Goal: Entertainment & Leisure: Browse casually

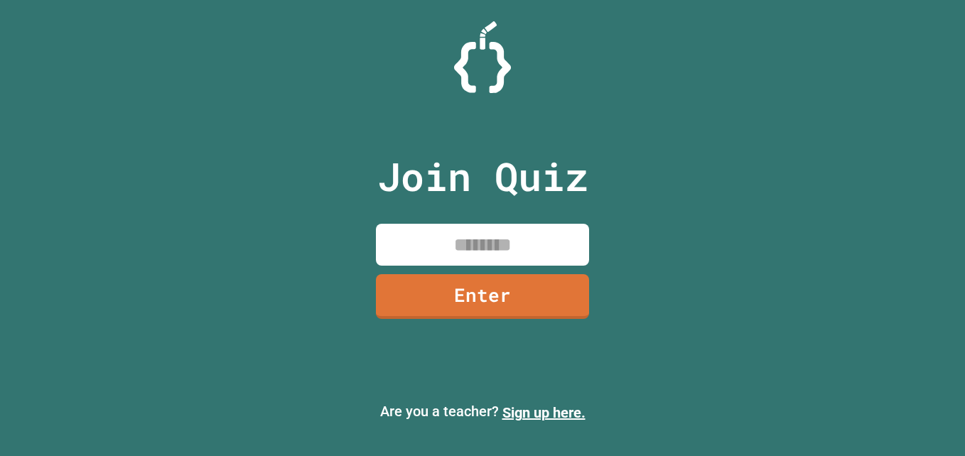
click at [492, 252] on input at bounding box center [482, 245] width 213 height 42
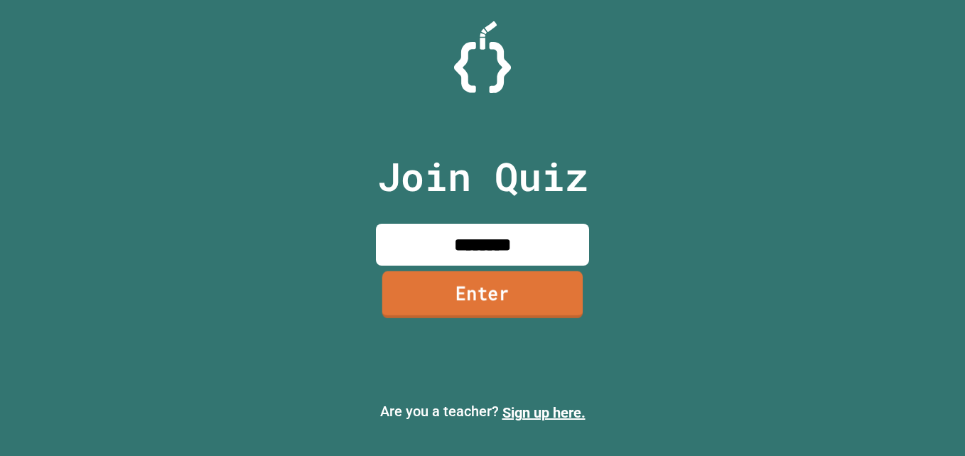
type input "********"
click at [494, 300] on link "Enter" at bounding box center [482, 295] width 200 height 47
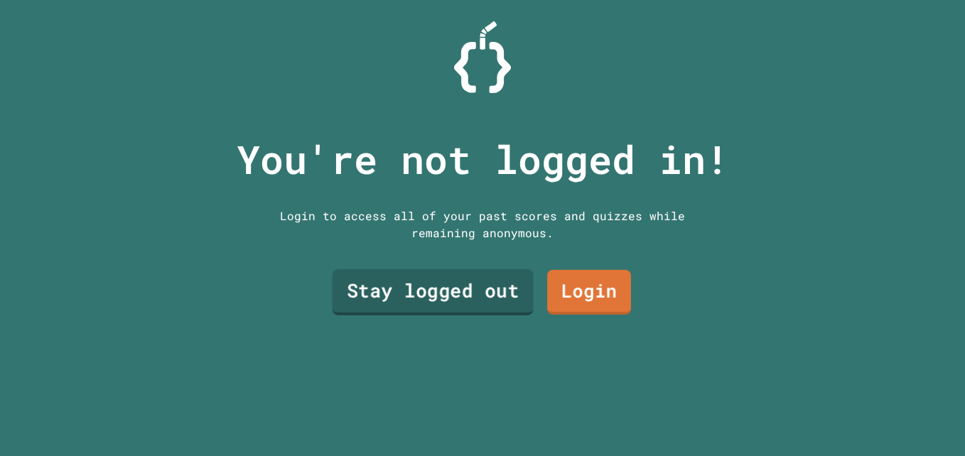
click at [458, 291] on link "Stay logged out" at bounding box center [433, 292] width 201 height 46
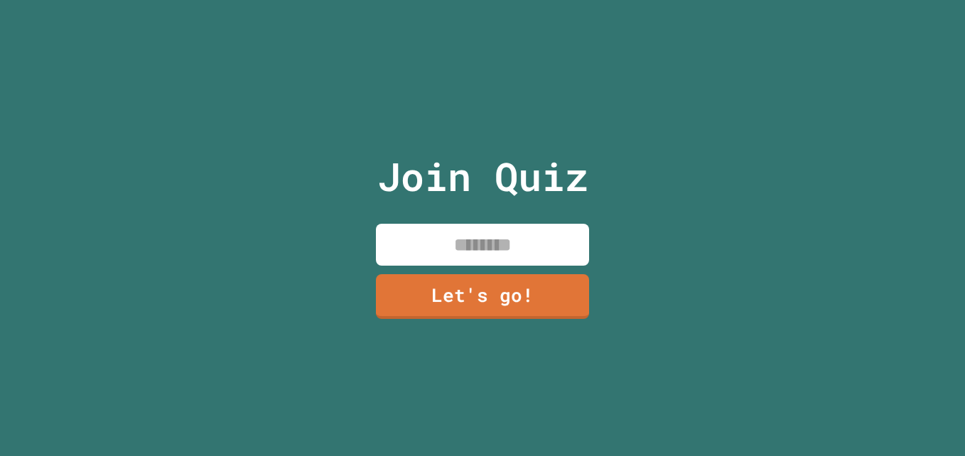
click at [475, 241] on input at bounding box center [482, 245] width 213 height 42
type input "*"
type input "****"
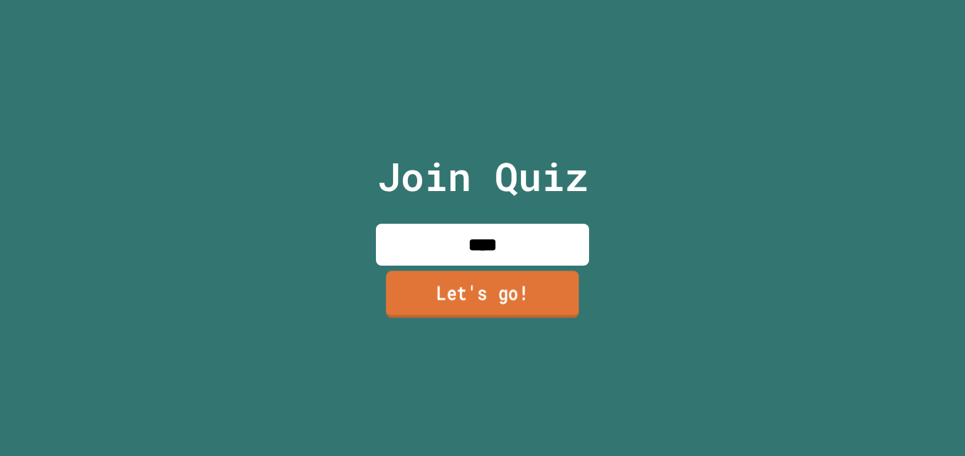
click at [483, 306] on link "Let's go!" at bounding box center [482, 295] width 193 height 47
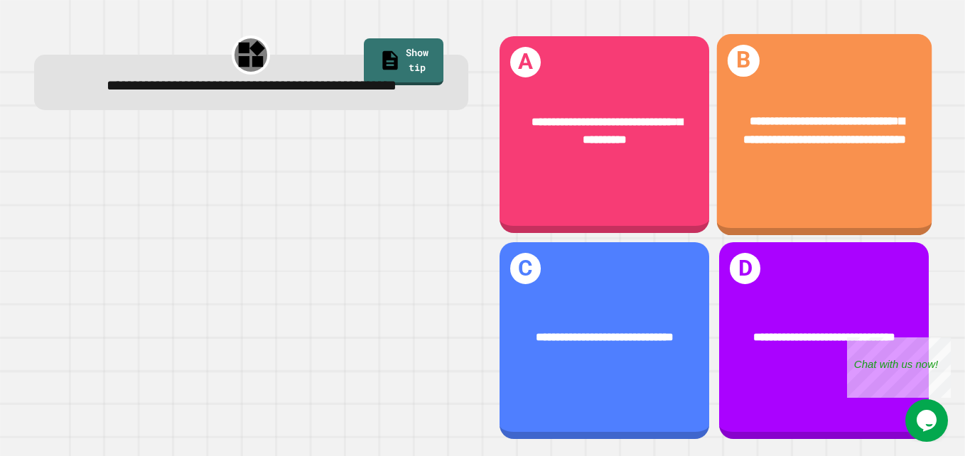
click at [773, 116] on span "**********" at bounding box center [824, 130] width 163 height 29
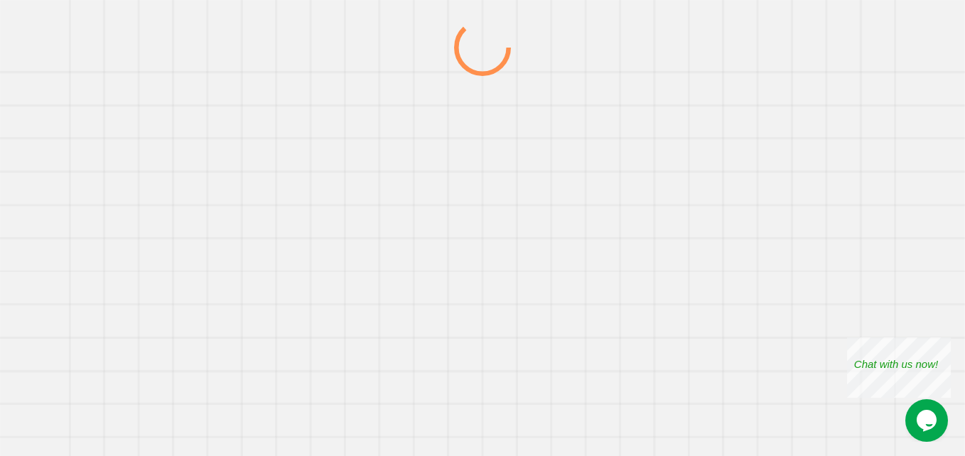
drag, startPoint x: 773, startPoint y: 113, endPoint x: 703, endPoint y: 75, distance: 79.5
click at [703, 75] on div at bounding box center [482, 237] width 927 height 437
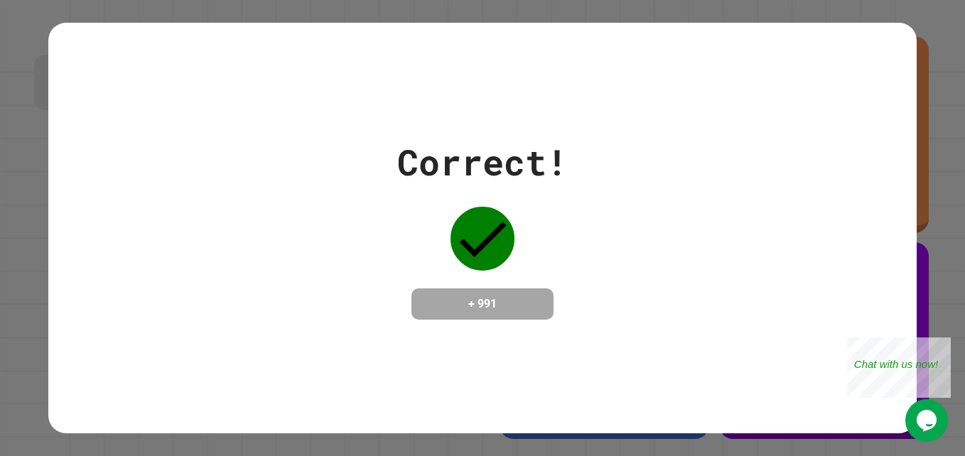
click at [520, 379] on div "Correct! + 991" at bounding box center [482, 228] width 869 height 411
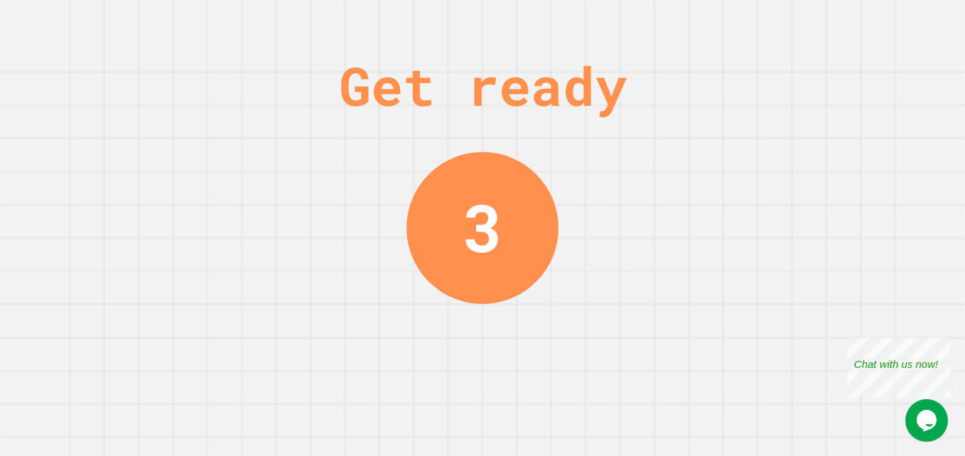
click at [672, 128] on div "Get ready 3" at bounding box center [482, 228] width 965 height 456
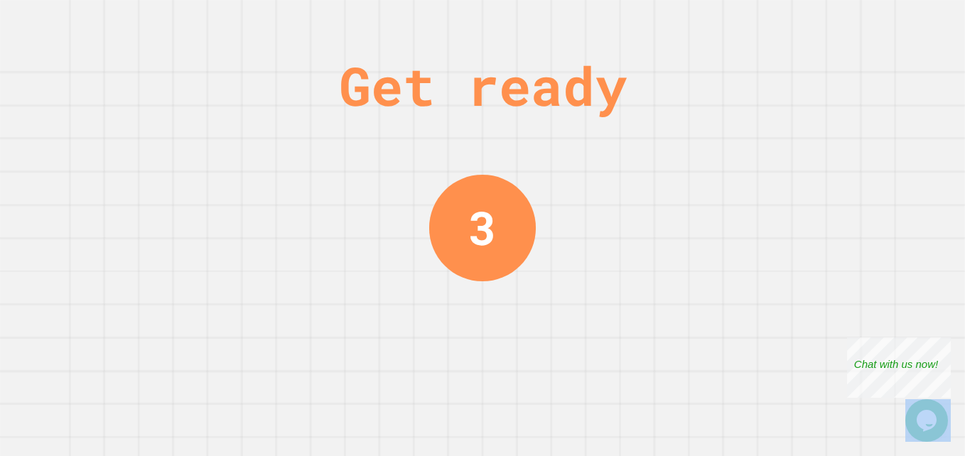
click at [672, 128] on div "Get ready 3" at bounding box center [482, 228] width 965 height 456
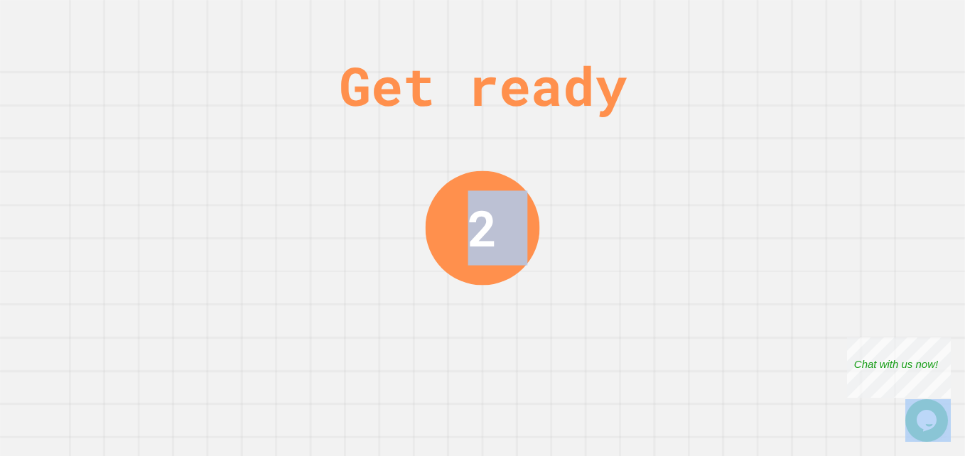
click at [672, 128] on div "Get ready 2" at bounding box center [482, 228] width 965 height 456
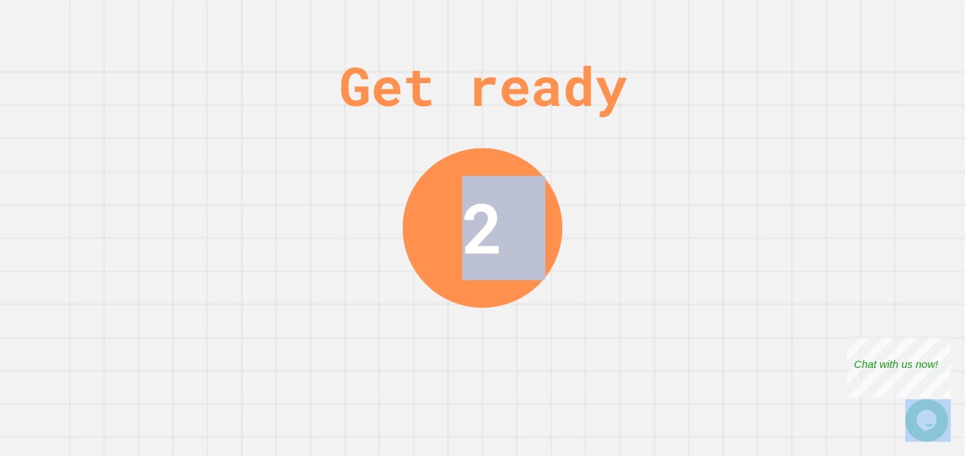
click at [672, 128] on div "Get ready 2" at bounding box center [482, 228] width 965 height 456
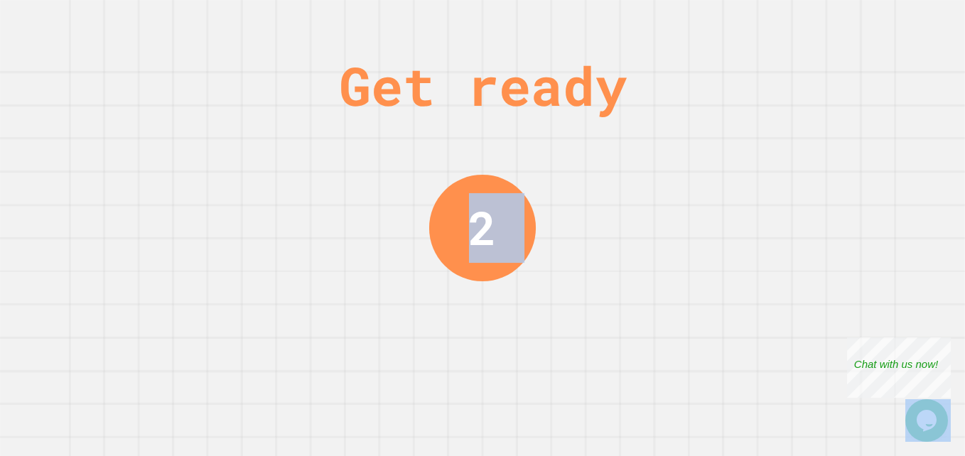
click at [672, 128] on div "Get ready 2" at bounding box center [482, 228] width 965 height 456
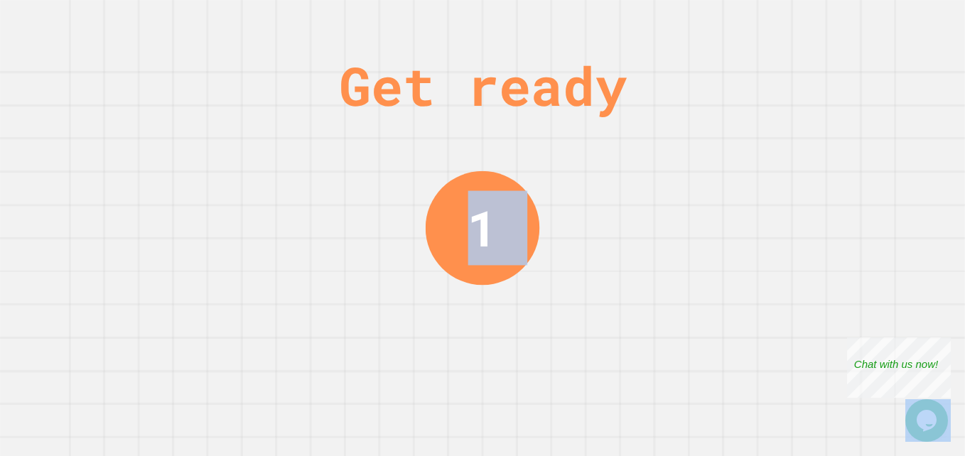
click at [672, 128] on div "Get ready 1" at bounding box center [482, 228] width 965 height 456
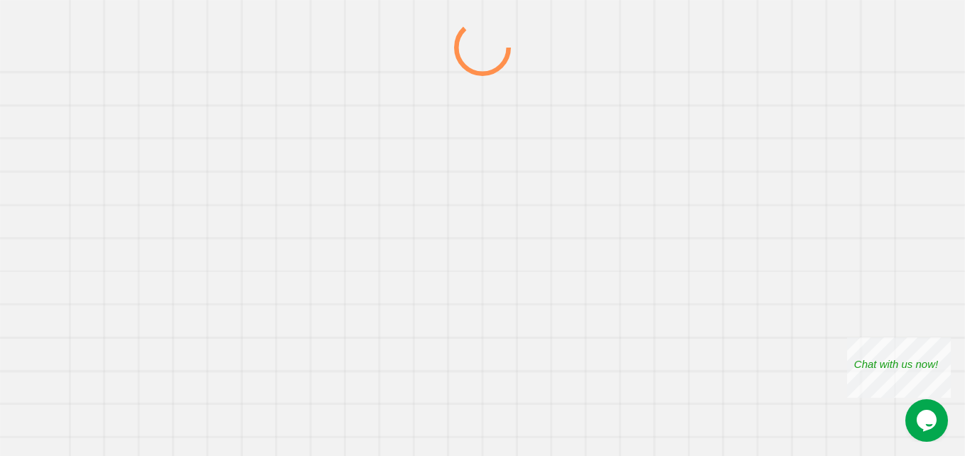
click at [672, 128] on div at bounding box center [482, 237] width 927 height 437
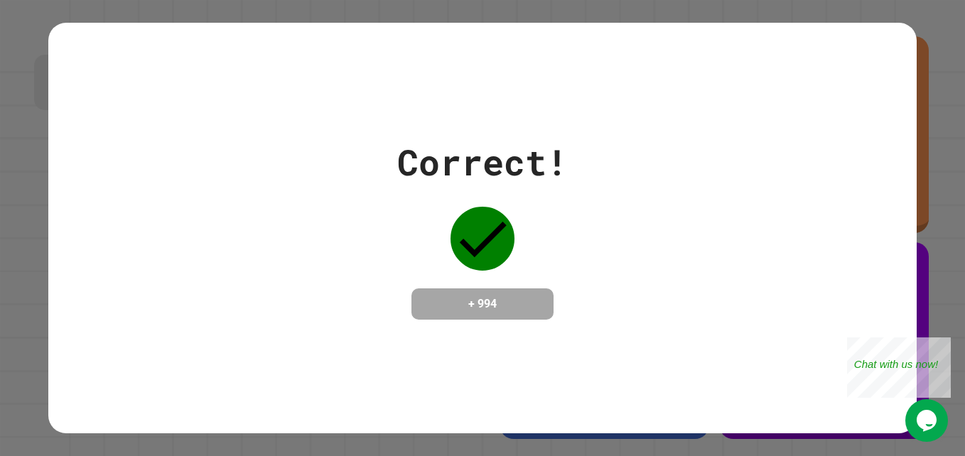
drag, startPoint x: 672, startPoint y: 128, endPoint x: 547, endPoint y: 121, distance: 125.3
click at [547, 121] on div "Correct! + 994" at bounding box center [482, 228] width 869 height 411
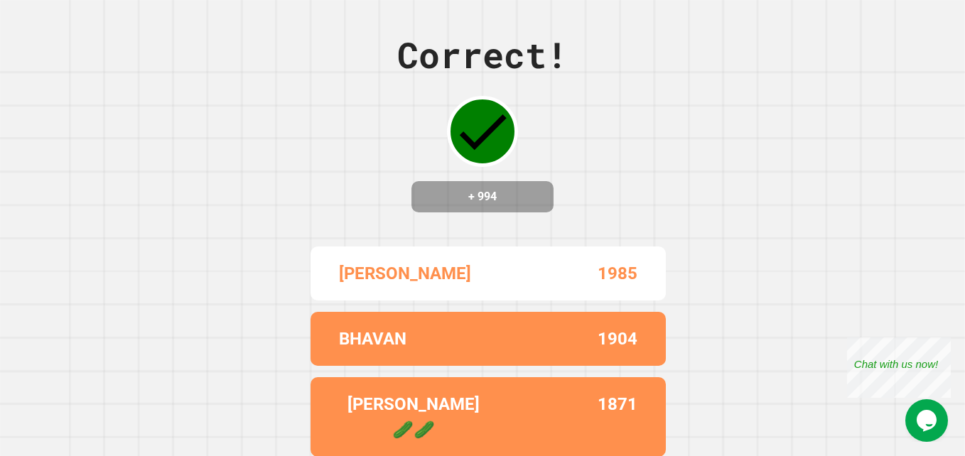
click at [633, 361] on div "BHAVAN 1904" at bounding box center [488, 339] width 355 height 54
click at [941, 343] on div "Close" at bounding box center [941, 347] width 18 height 18
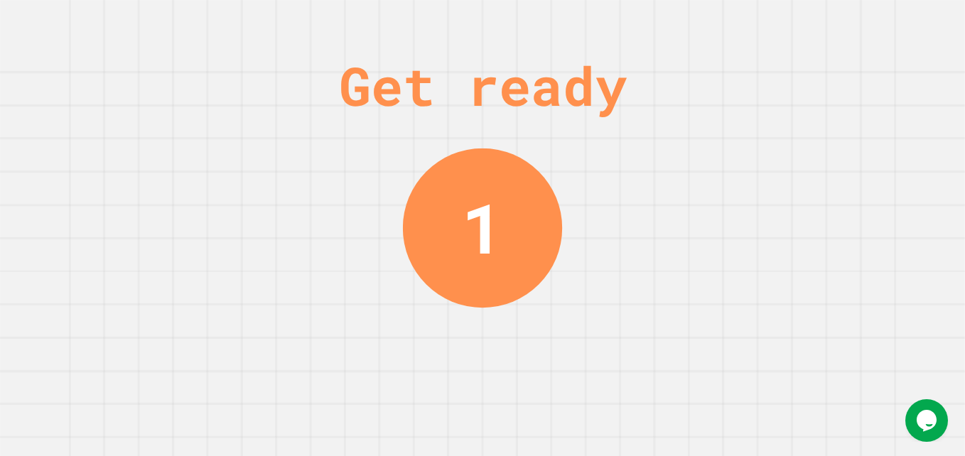
click at [807, 341] on div "Get ready 1" at bounding box center [482, 228] width 965 height 456
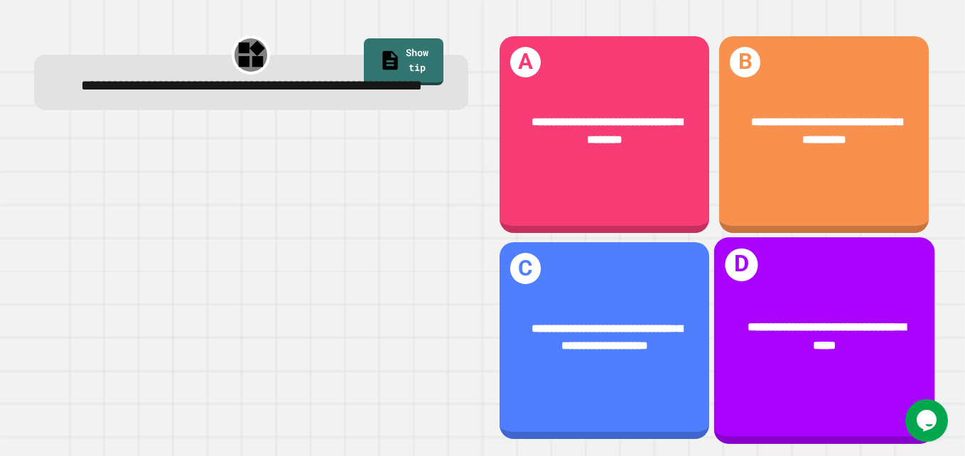
click at [807, 341] on div "**********" at bounding box center [824, 337] width 220 height 85
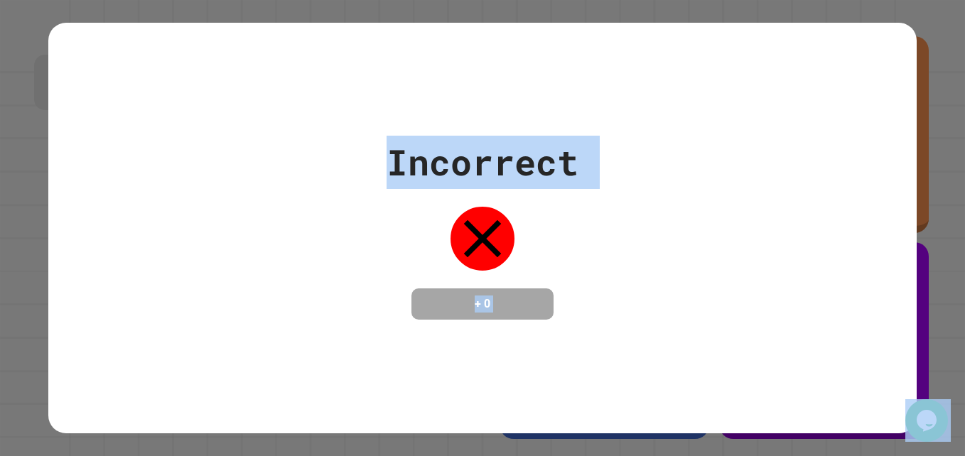
drag, startPoint x: 807, startPoint y: 341, endPoint x: 721, endPoint y: 329, distance: 86.9
click at [721, 329] on div "Incorrect + 0" at bounding box center [482, 228] width 869 height 411
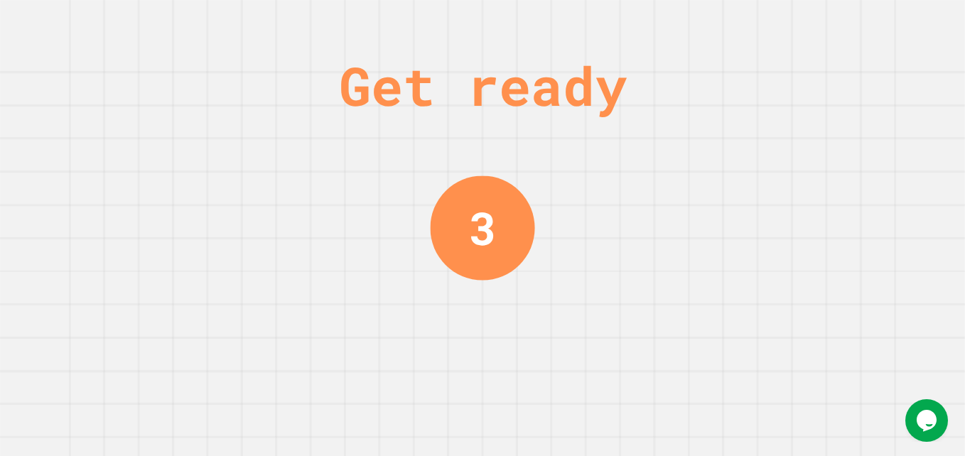
click at [800, 142] on div "Get ready 3" at bounding box center [482, 228] width 965 height 456
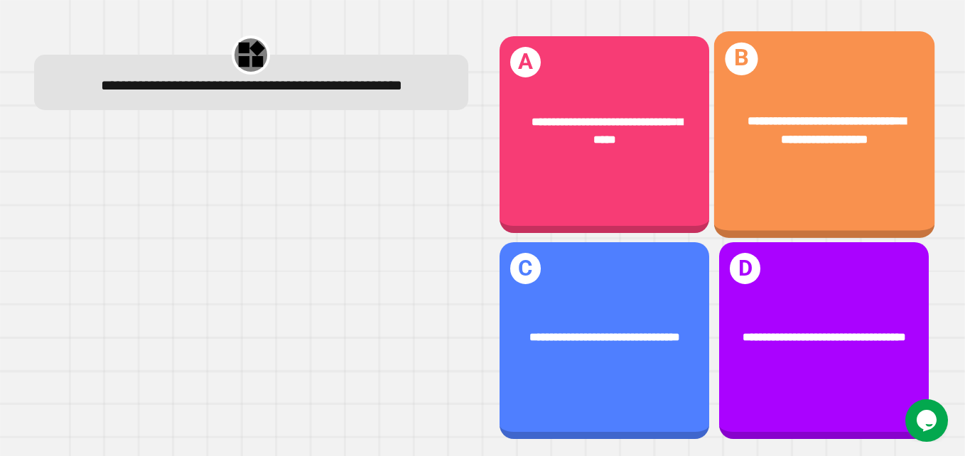
click at [800, 142] on span "**********" at bounding box center [827, 130] width 159 height 30
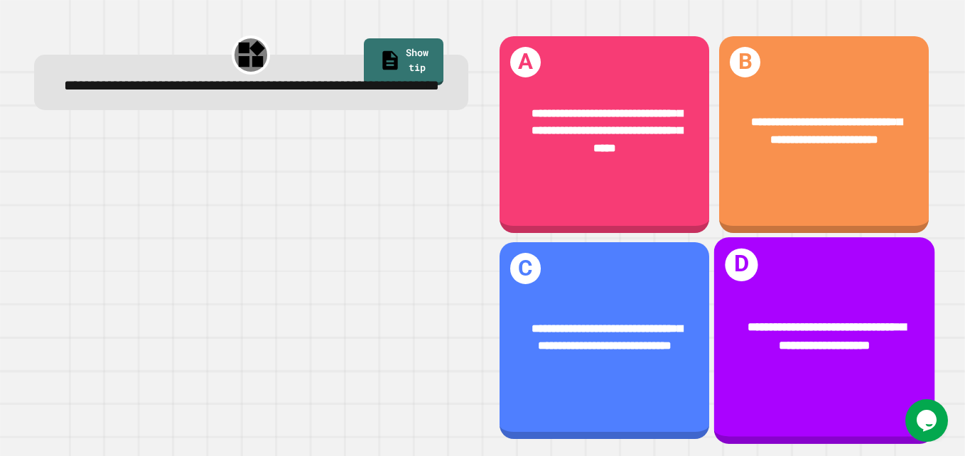
click at [757, 362] on div "**********" at bounding box center [824, 337] width 220 height 85
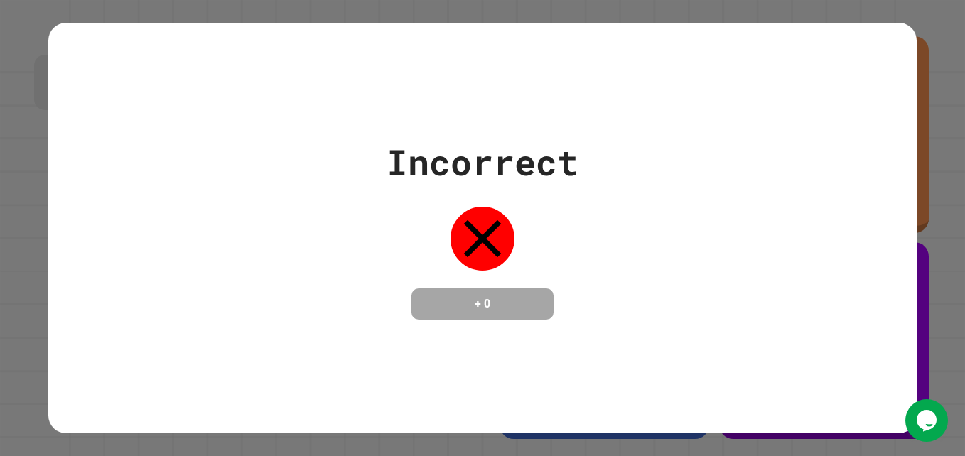
drag, startPoint x: 757, startPoint y: 362, endPoint x: 685, endPoint y: 340, distance: 75.1
click at [685, 340] on div "Incorrect + 0" at bounding box center [482, 228] width 869 height 411
